Goal: Navigation & Orientation: Find specific page/section

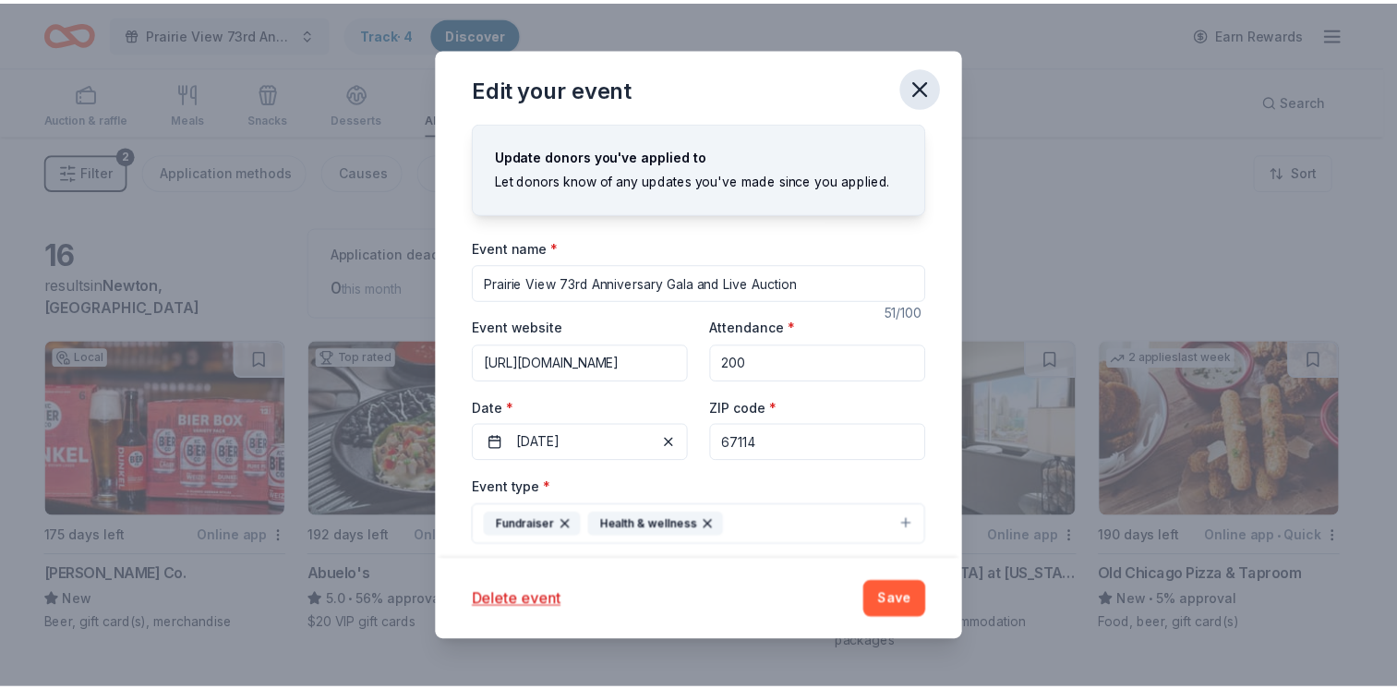
scroll to position [354, 0]
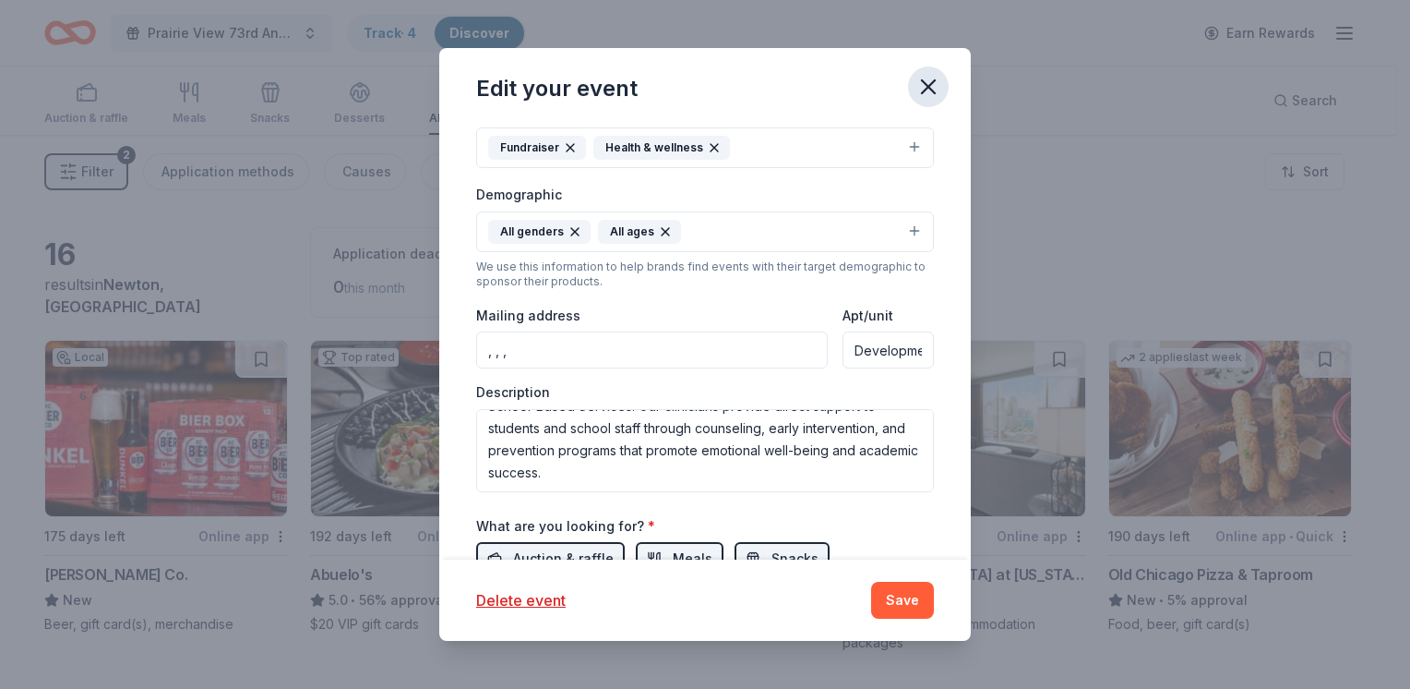
click at [928, 79] on icon "button" at bounding box center [929, 87] width 26 height 26
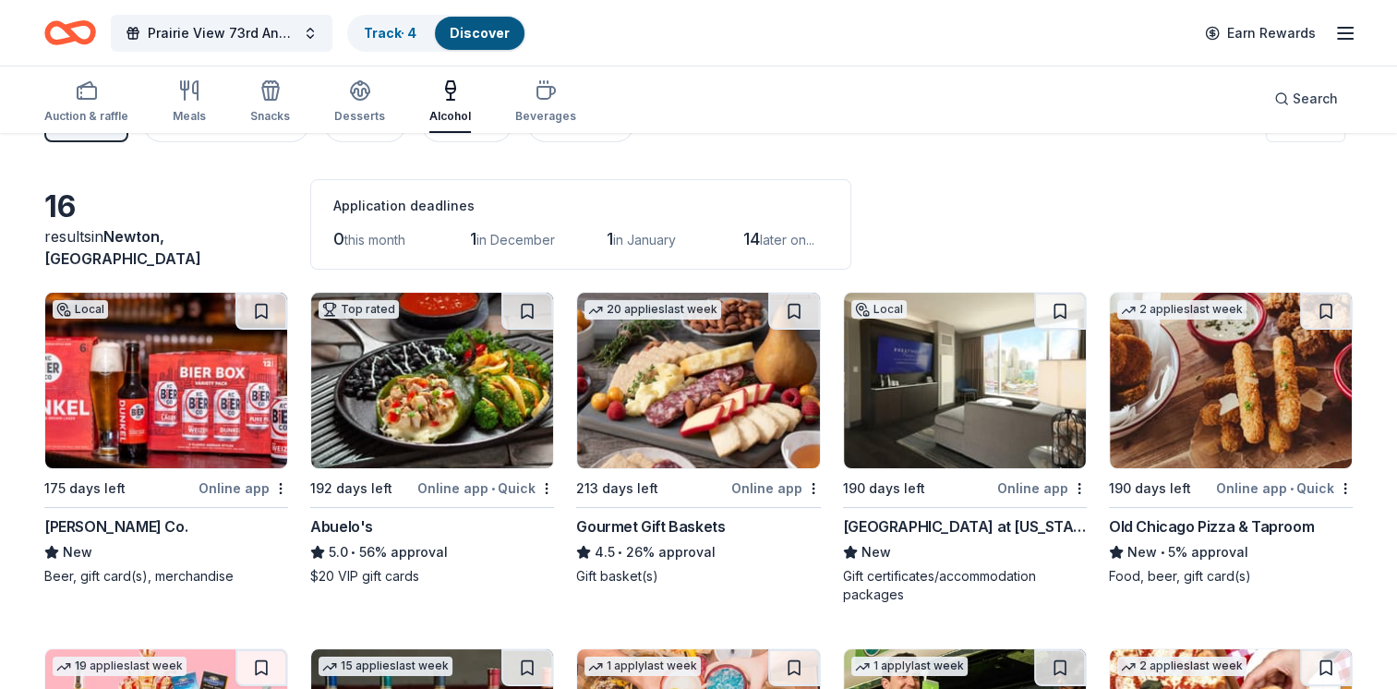
scroll to position [0, 0]
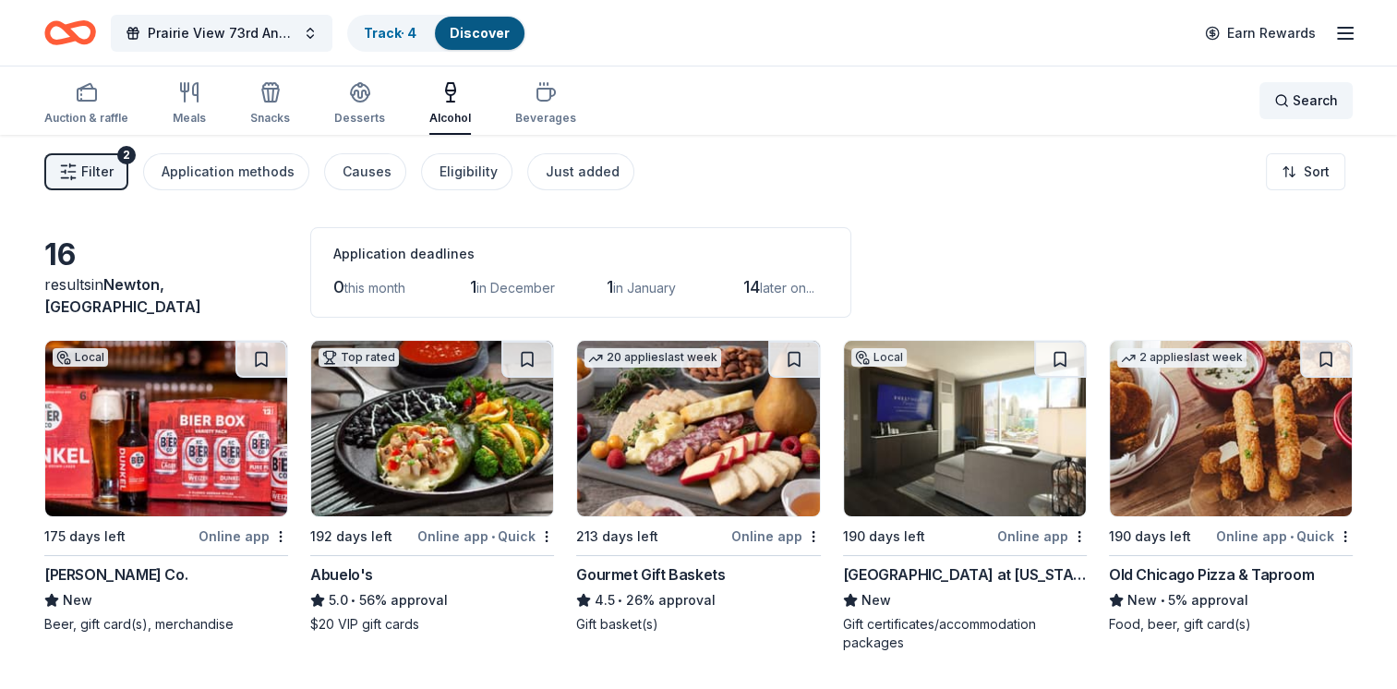
click at [1318, 104] on span "Search" at bounding box center [1314, 101] width 45 height 22
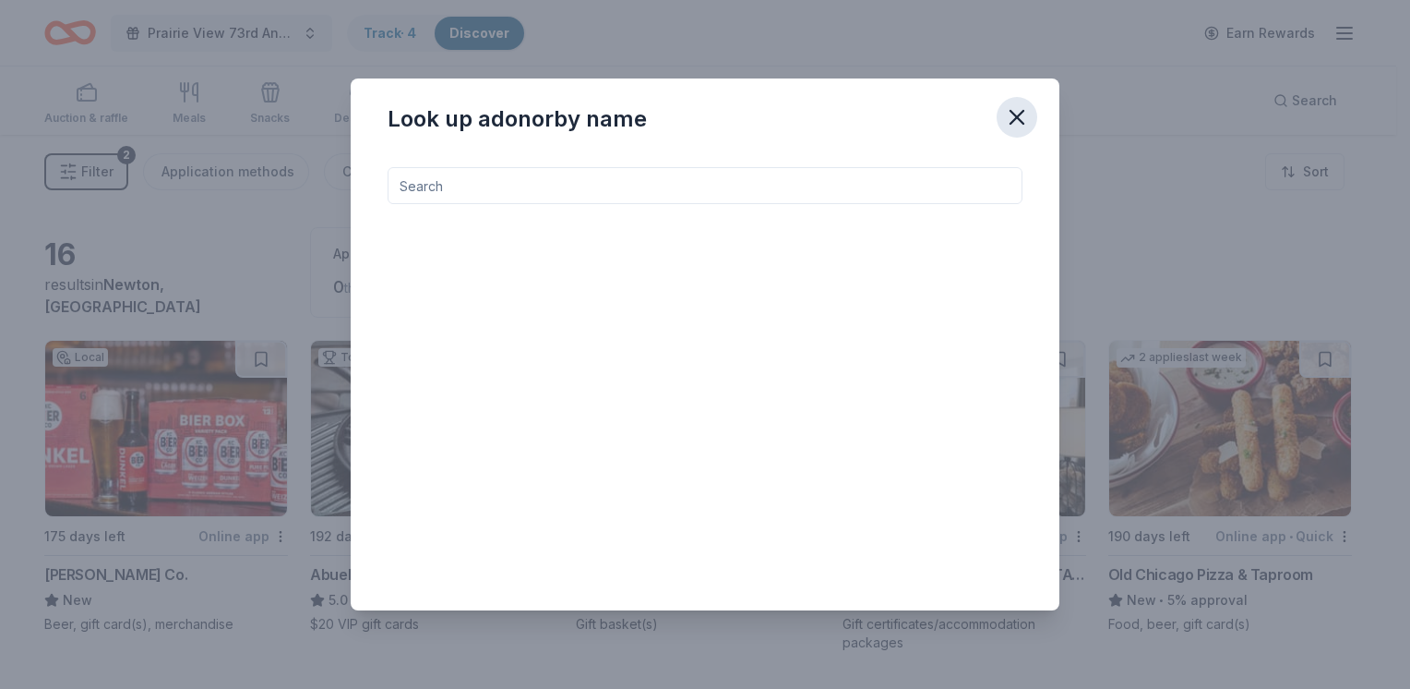
click at [1020, 114] on icon "button" at bounding box center [1017, 117] width 13 height 13
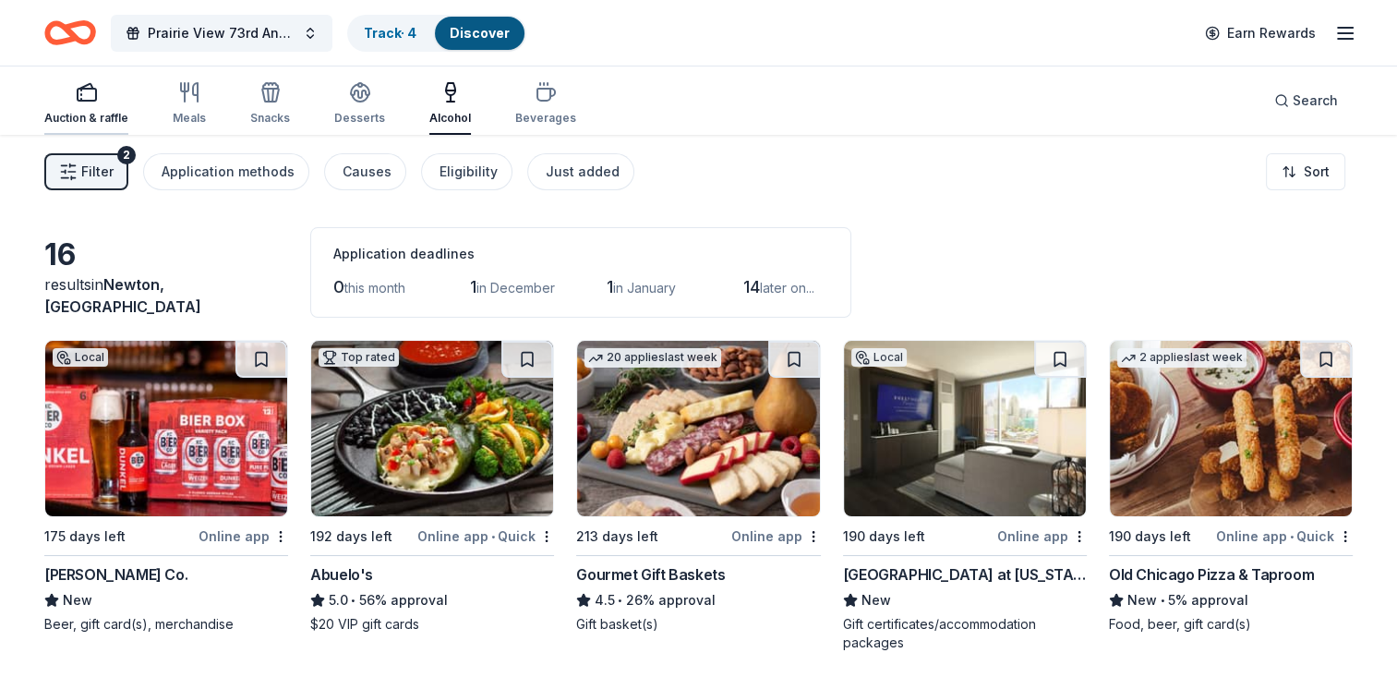
click at [77, 87] on icon "button" at bounding box center [87, 92] width 22 height 22
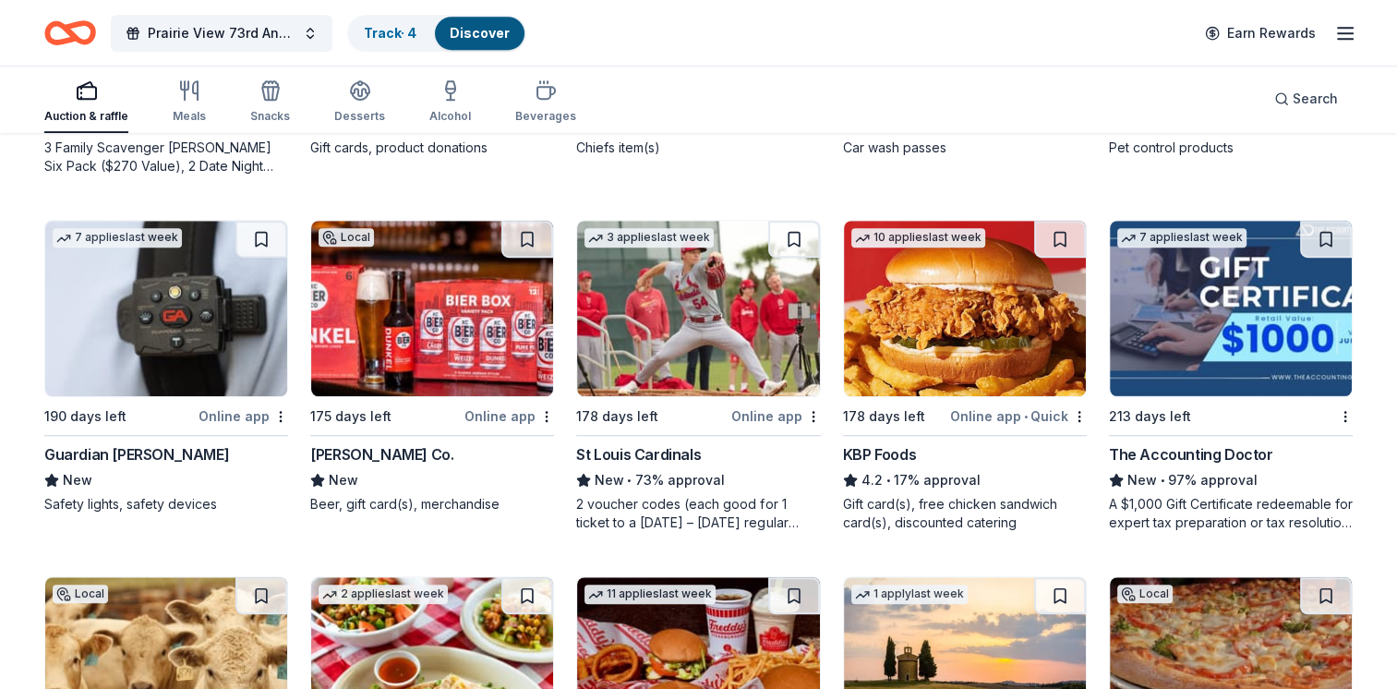
scroll to position [1178, 0]
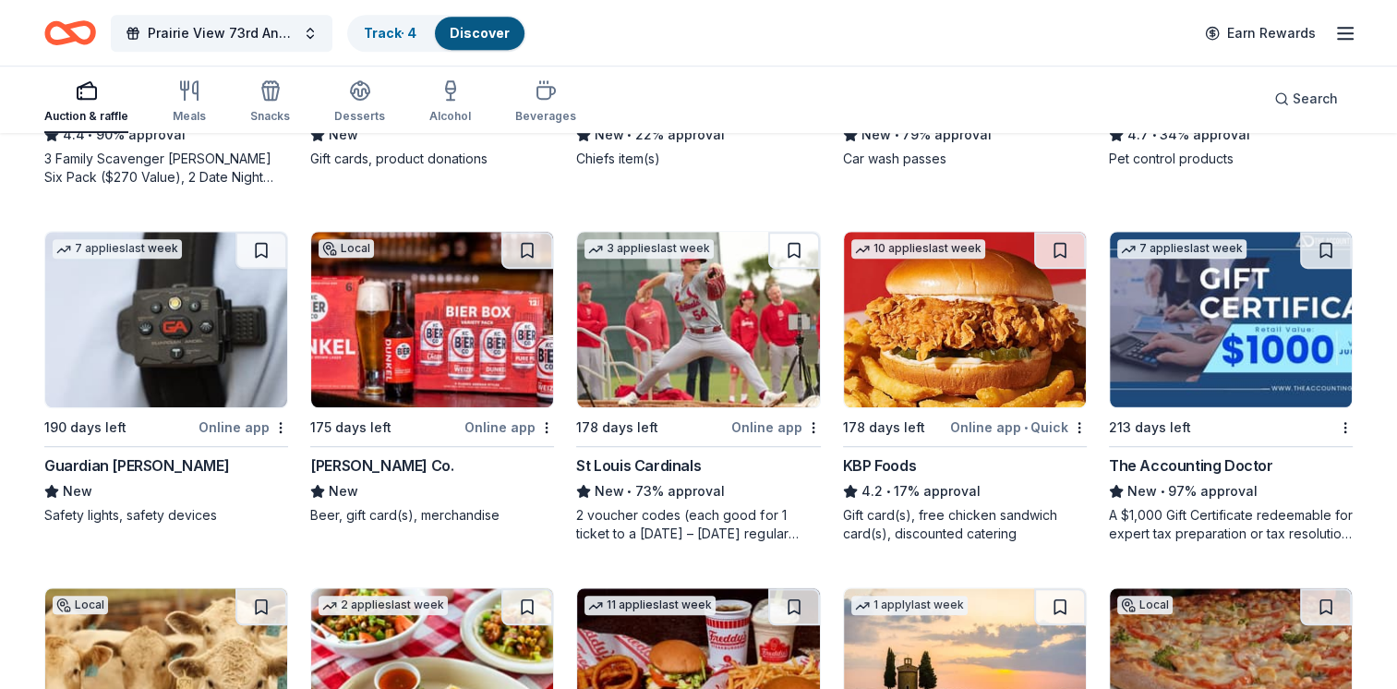
click at [1145, 338] on img at bounding box center [1231, 319] width 242 height 175
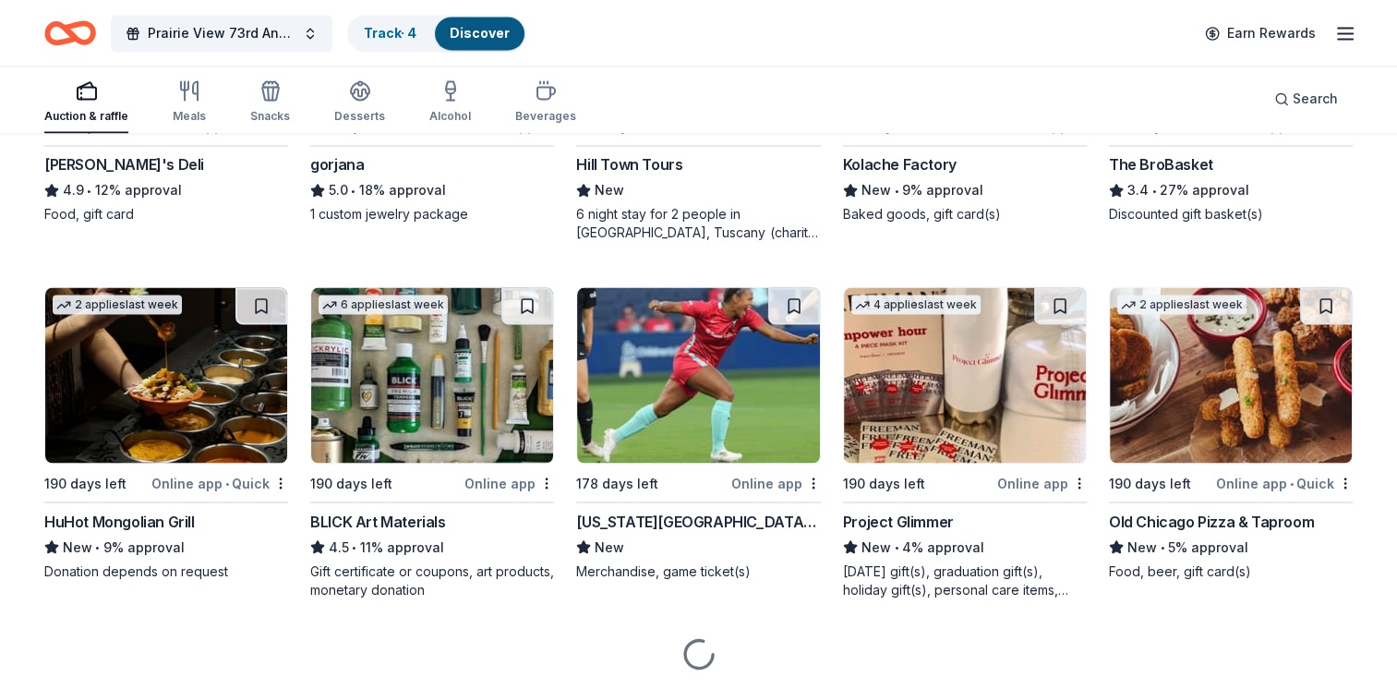
scroll to position [3295, 0]
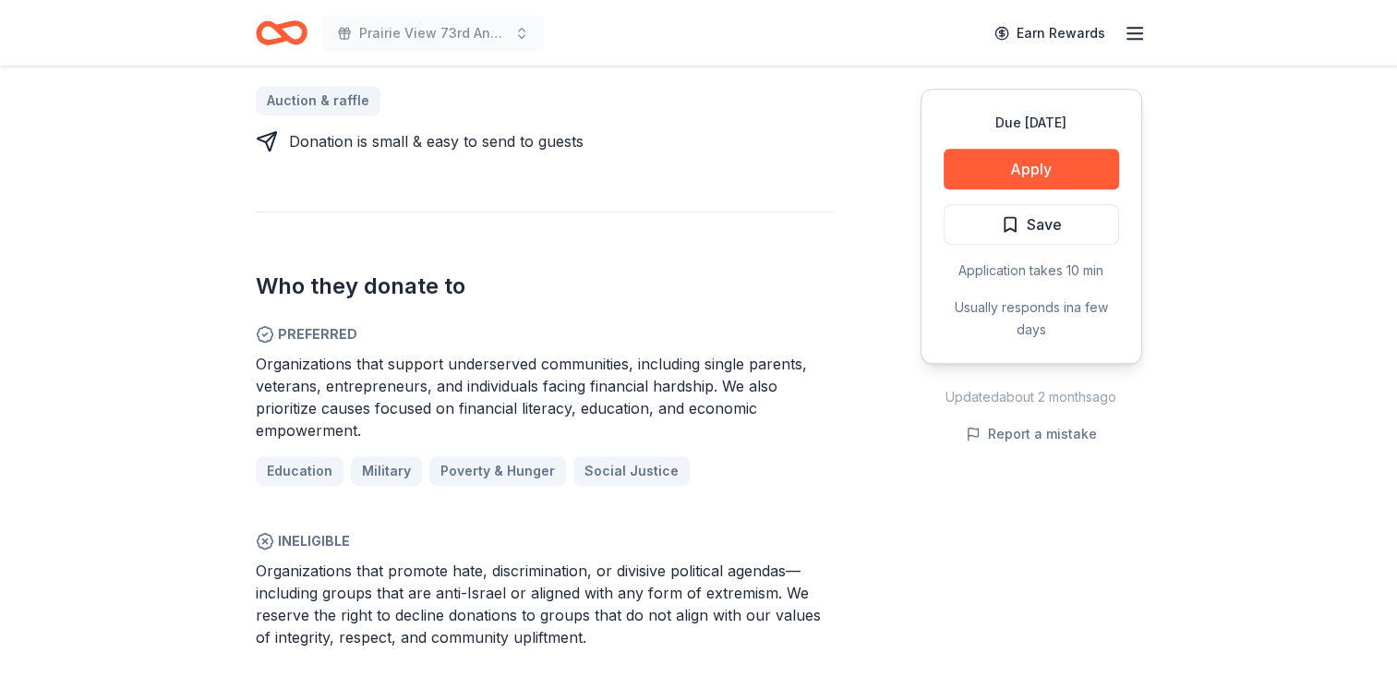
scroll to position [1015, 0]
